Goal: Transaction & Acquisition: Purchase product/service

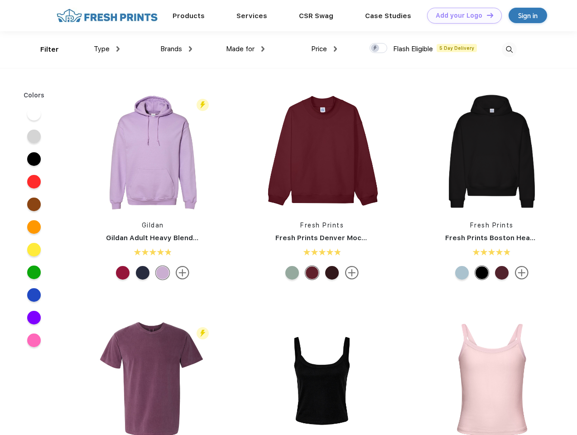
click at [461, 15] on link "Add your Logo Design Tool" at bounding box center [464, 16] width 75 height 16
click at [43, 49] on div "Filter" at bounding box center [49, 49] width 19 height 10
click at [107, 49] on span "Type" at bounding box center [102, 49] width 16 height 8
click at [176, 49] on span "Brands" at bounding box center [171, 49] width 22 height 8
click at [245, 49] on span "Made for" at bounding box center [240, 49] width 29 height 8
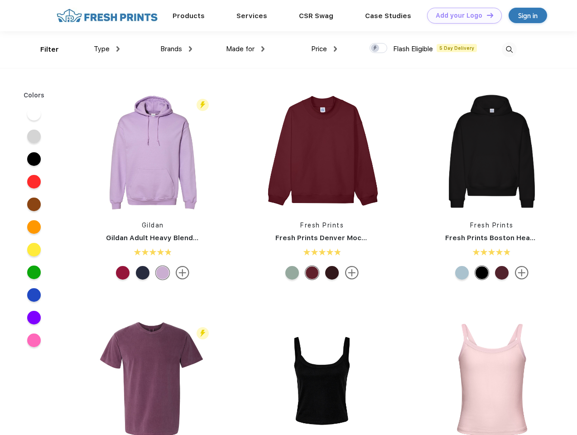
click at [324, 49] on span "Price" at bounding box center [319, 49] width 16 height 8
click at [378, 48] on div at bounding box center [378, 48] width 18 height 10
click at [375, 48] on input "checkbox" at bounding box center [372, 46] width 6 height 6
click at [509, 49] on img at bounding box center [509, 49] width 15 height 15
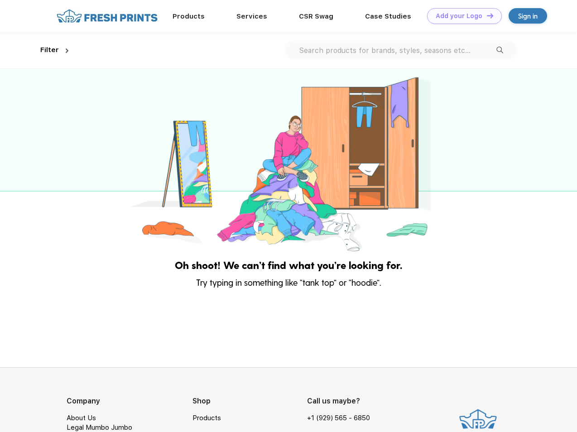
click at [34, 114] on div at bounding box center [288, 161] width 577 height 185
click at [34, 136] on div at bounding box center [288, 161] width 577 height 185
